Goal: Register for event/course

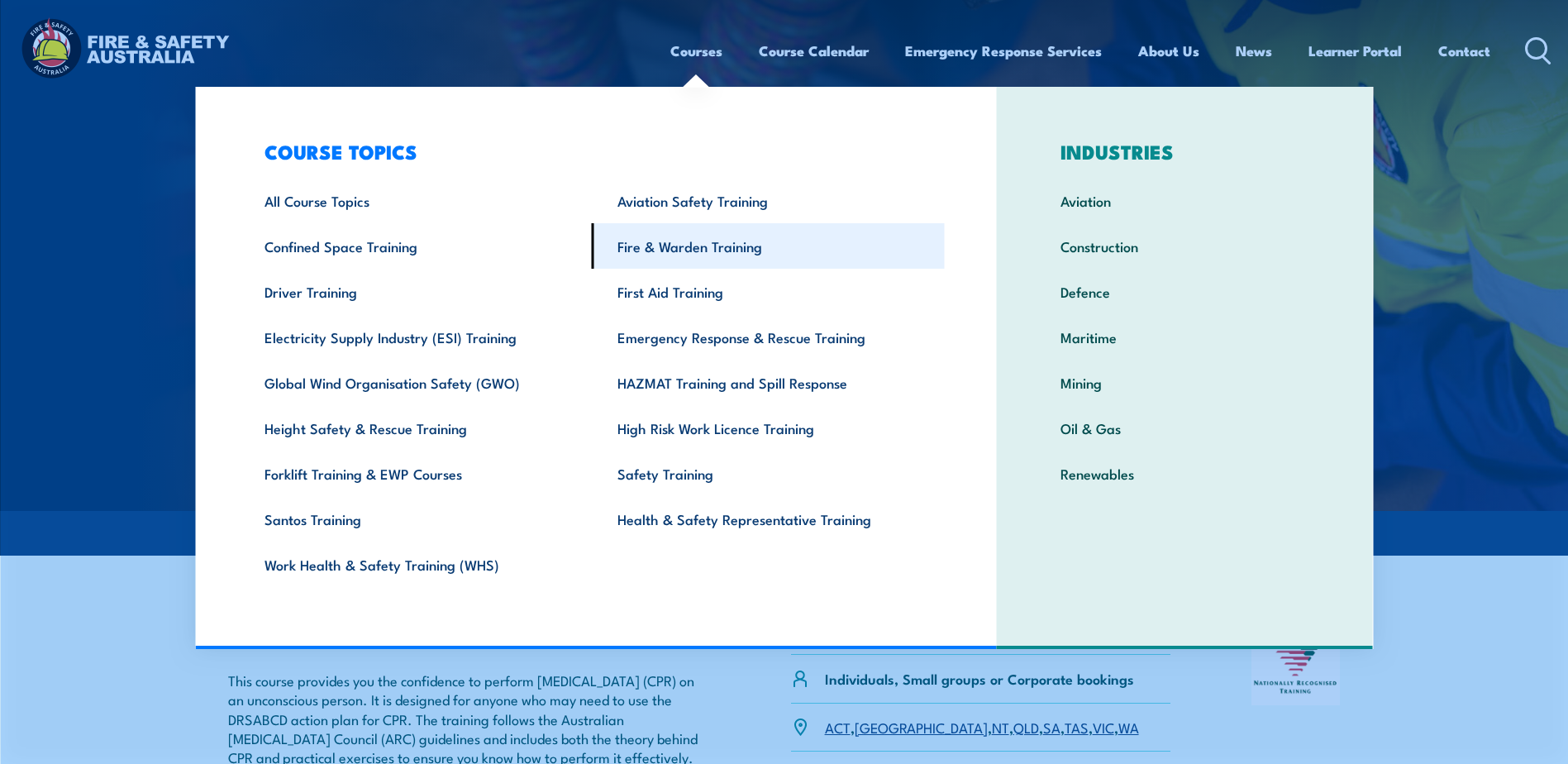
click at [683, 241] on link "Fire & Warden Training" at bounding box center [768, 246] width 353 height 46
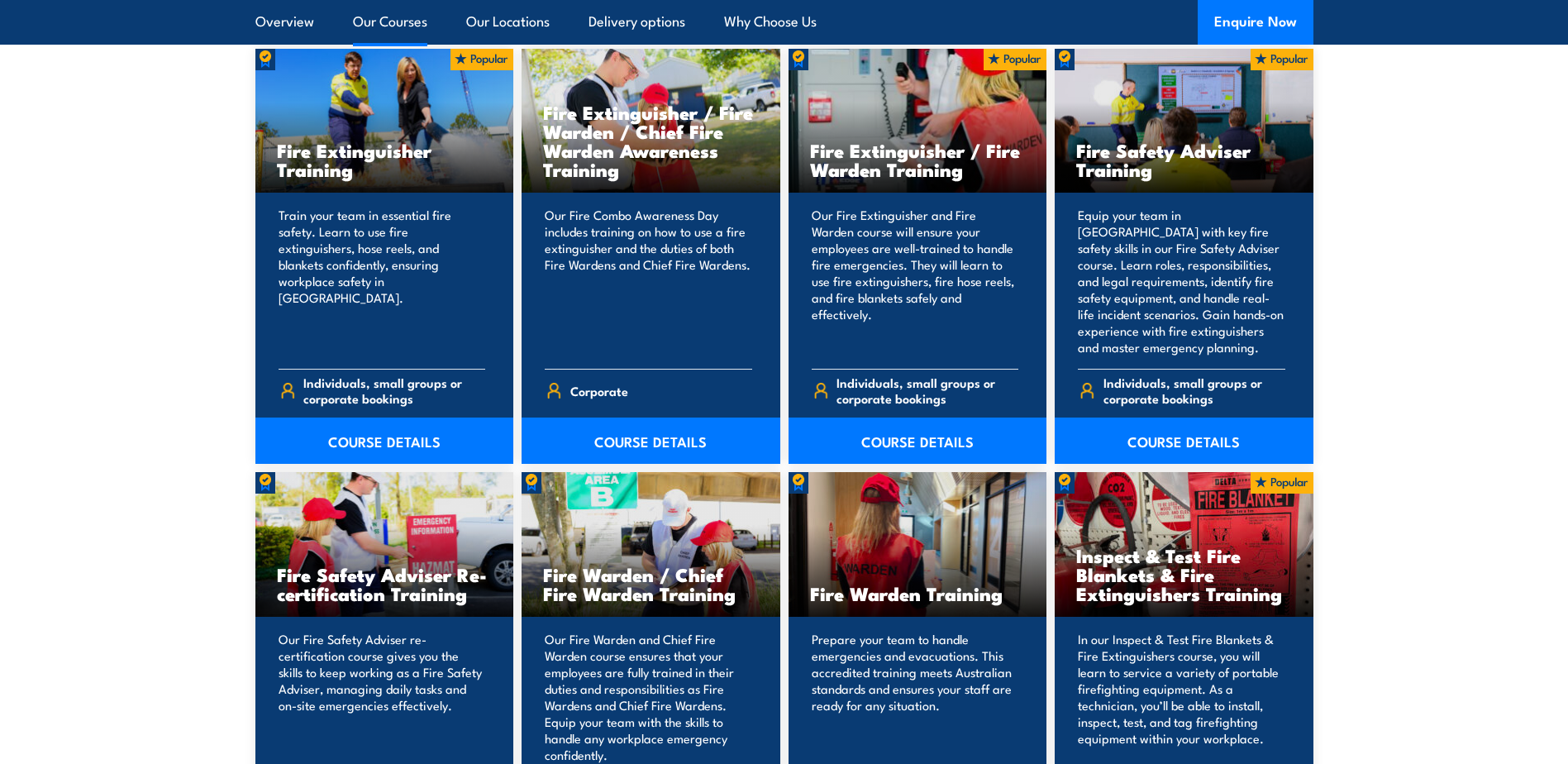
scroll to position [1984, 0]
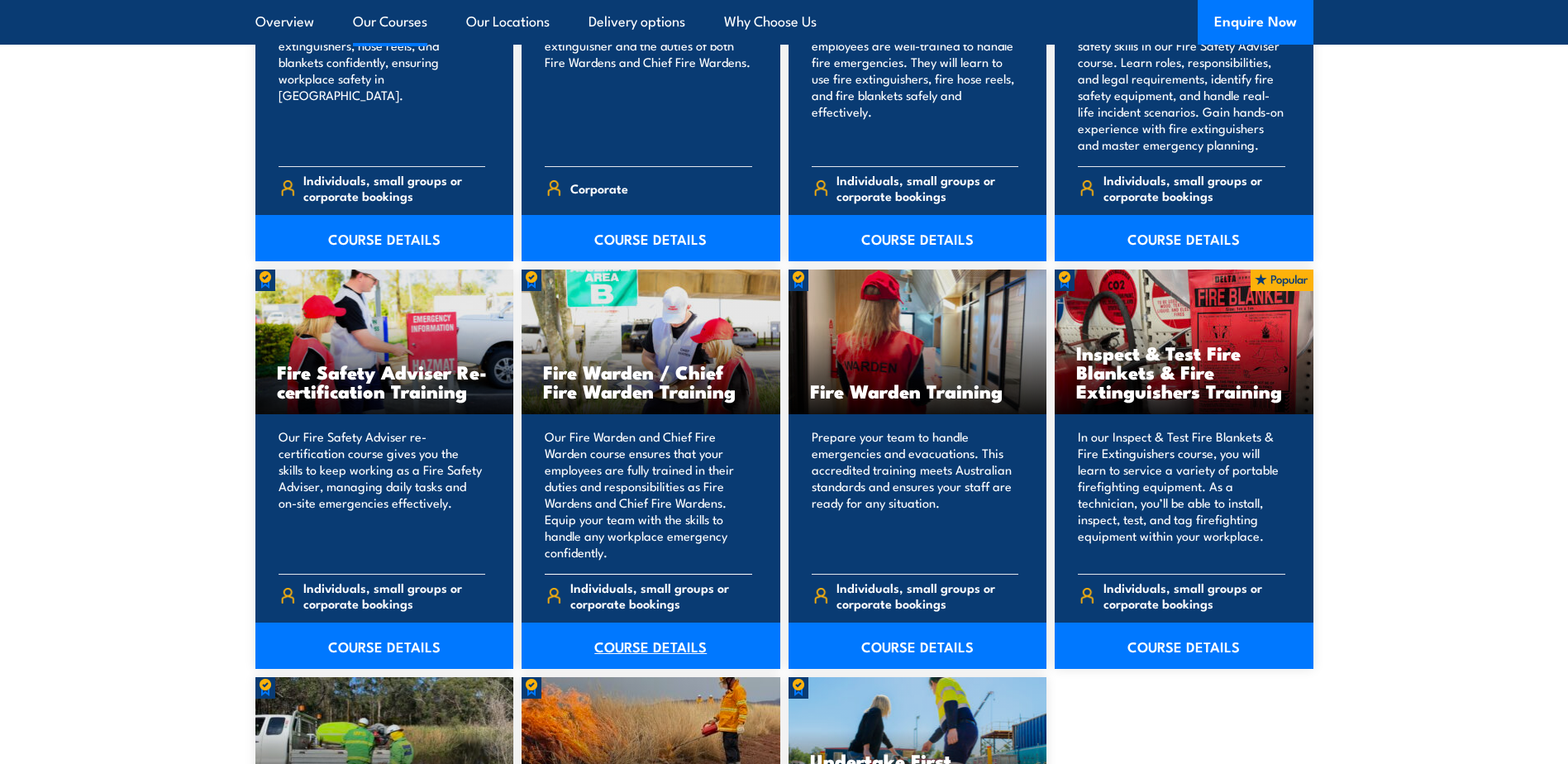
click at [657, 644] on link "COURSE DETAILS" at bounding box center [651, 646] width 259 height 47
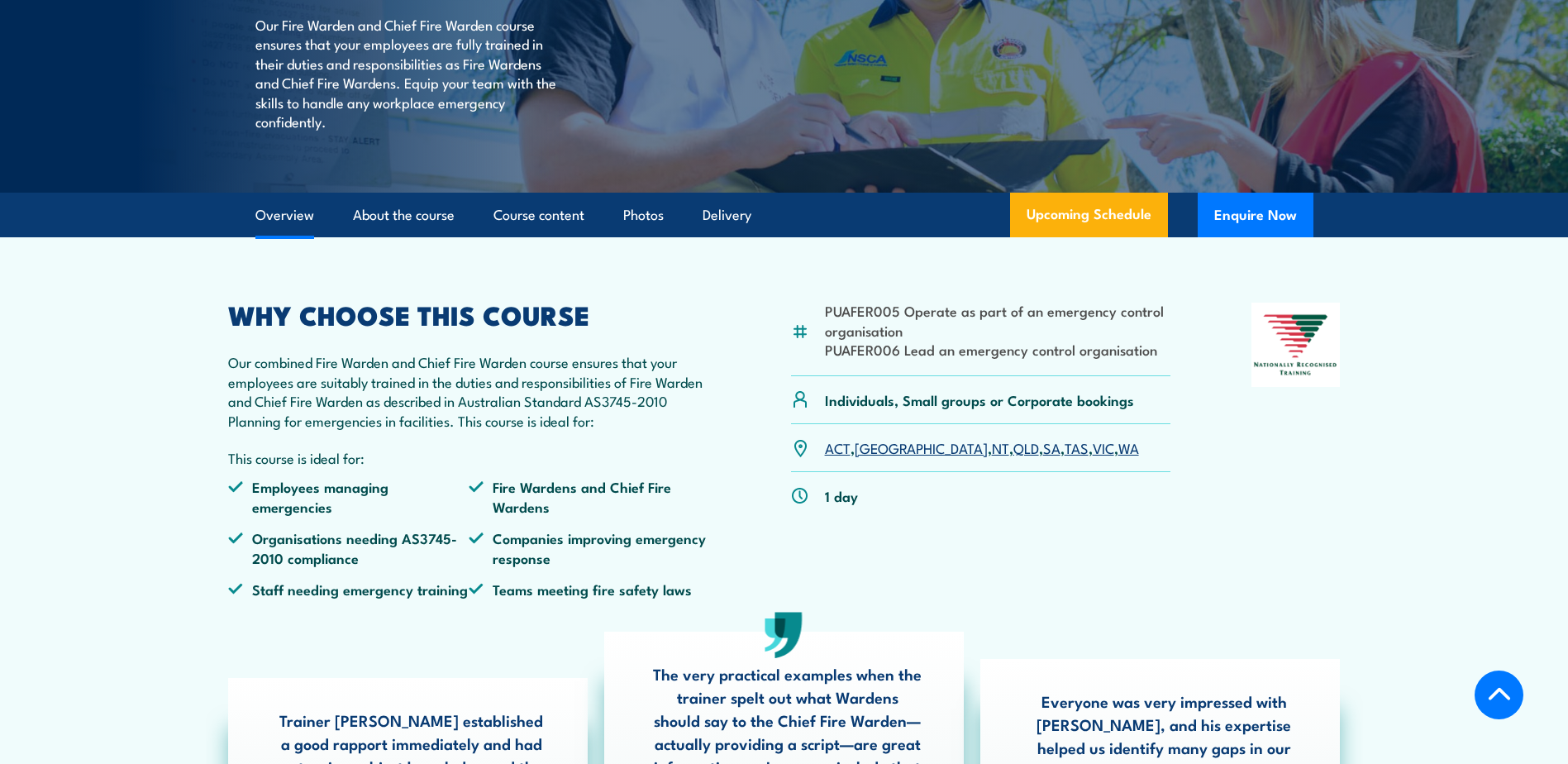
scroll to position [496, 0]
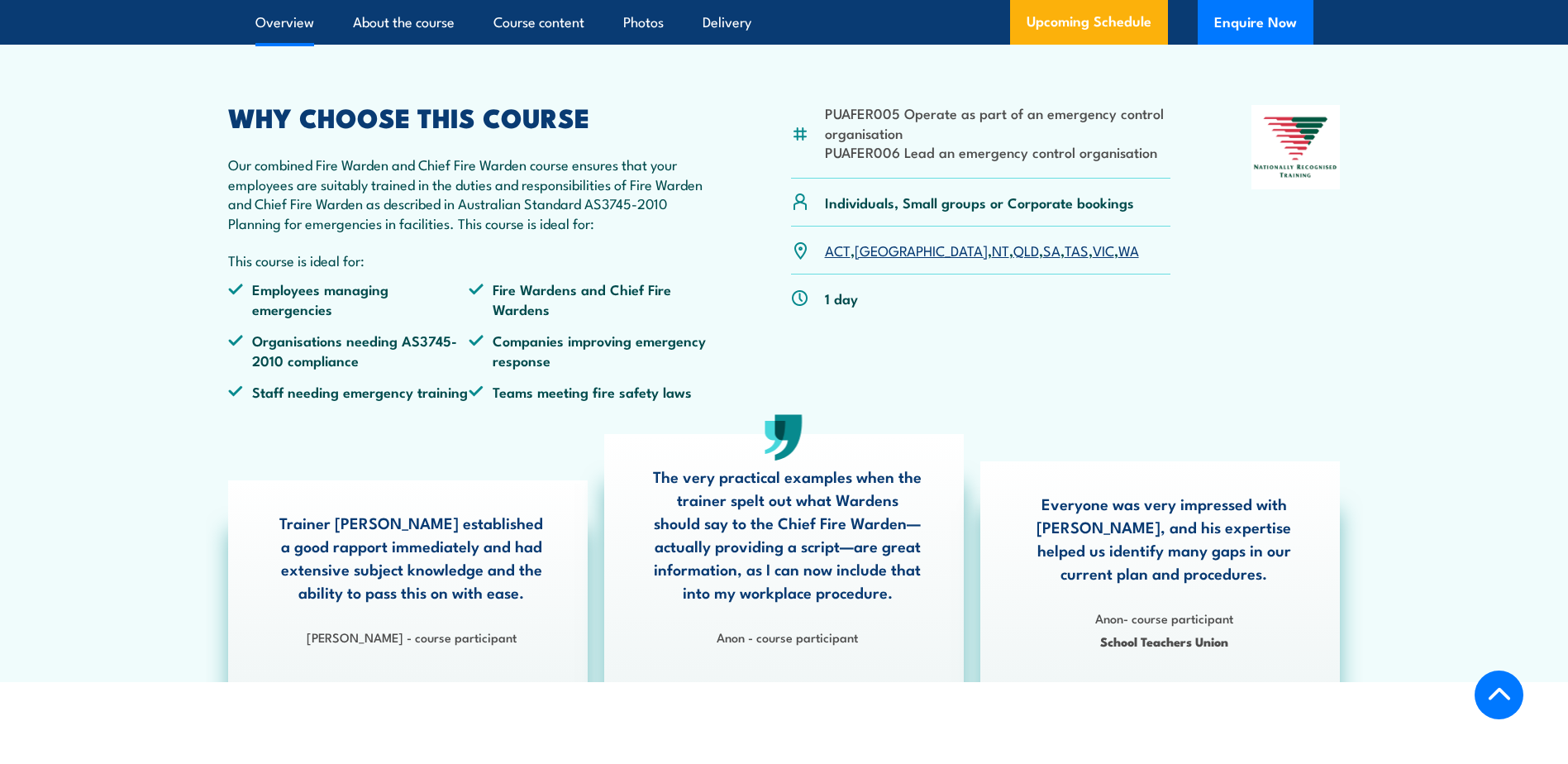
click at [1043, 260] on link "SA" at bounding box center [1052, 249] width 17 height 20
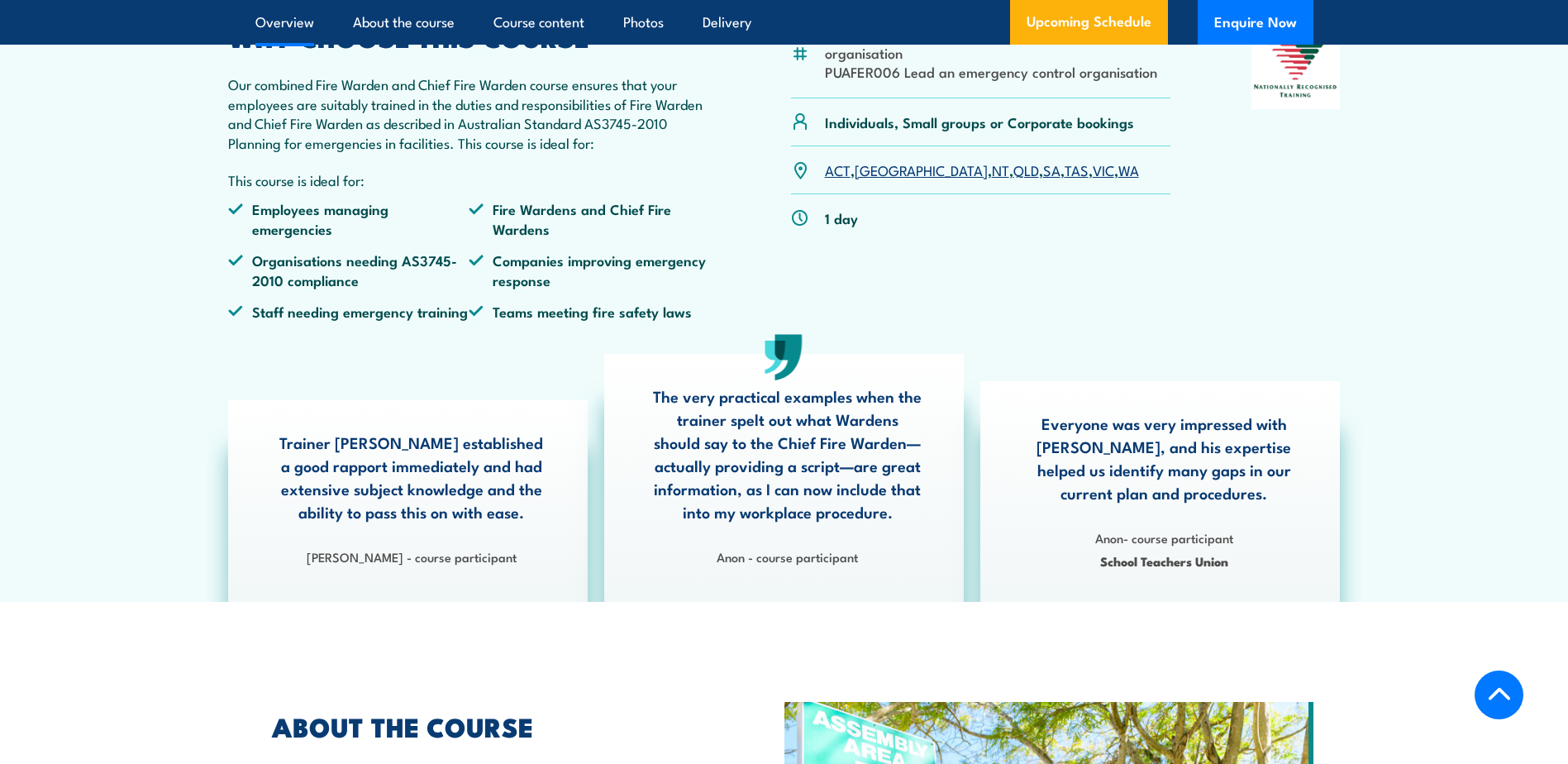
scroll to position [366, 0]
